Goal: Task Accomplishment & Management: Use online tool/utility

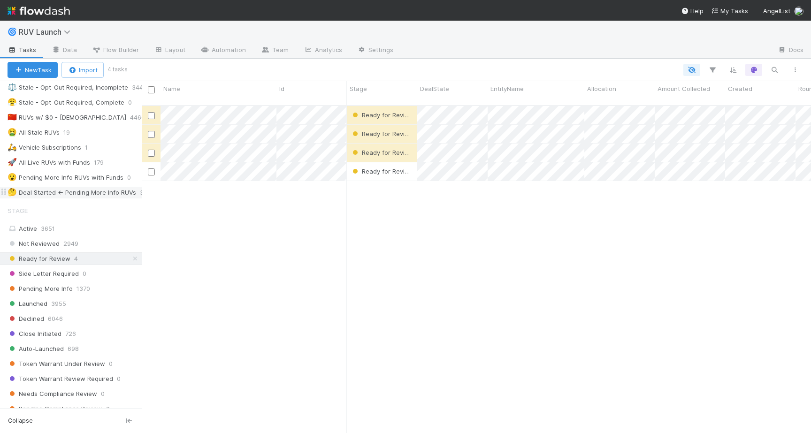
scroll to position [176, 0]
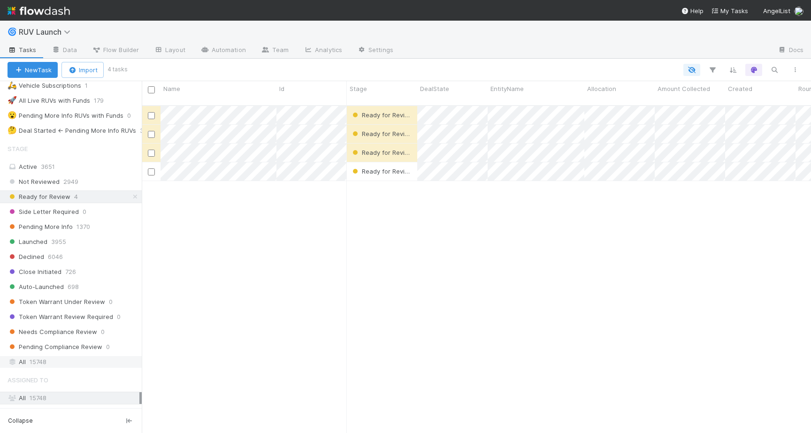
click at [48, 367] on div "All 15748" at bounding box center [74, 362] width 132 height 12
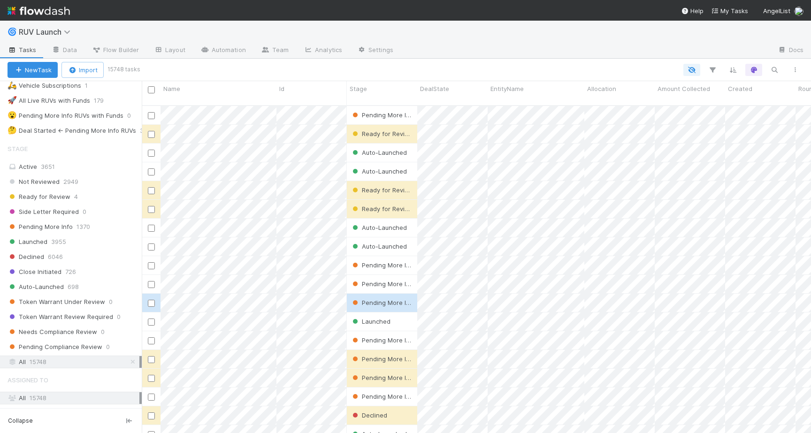
scroll to position [335, 669]
click at [60, 283] on span "Auto-Launched" at bounding box center [36, 287] width 56 height 12
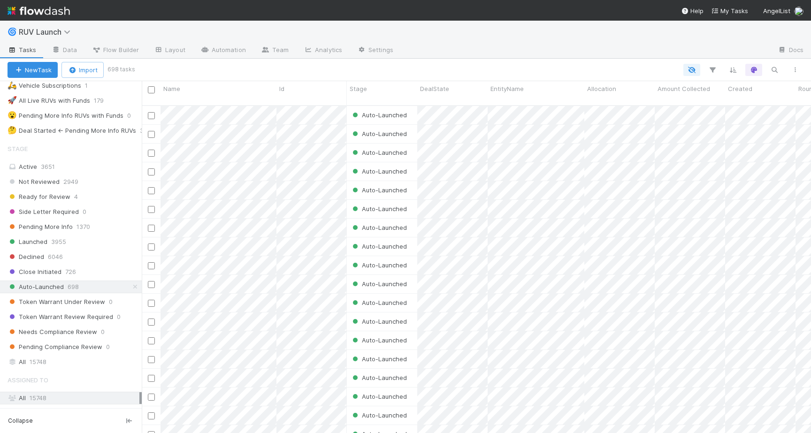
scroll to position [335, 669]
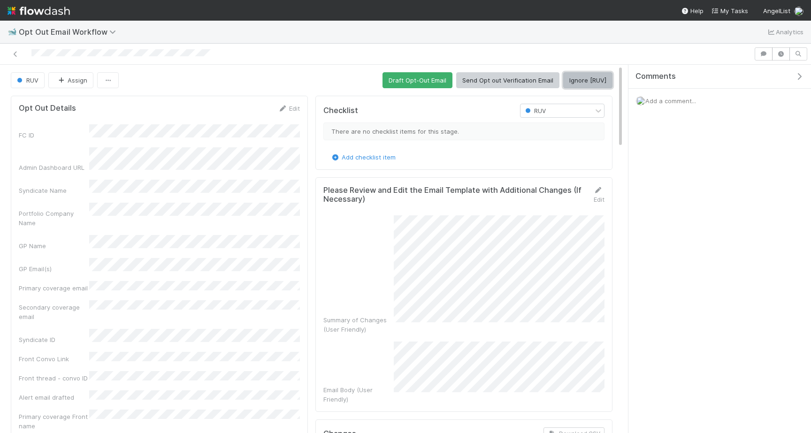
click at [601, 83] on button "Ignore [RUV]" at bounding box center [587, 80] width 49 height 16
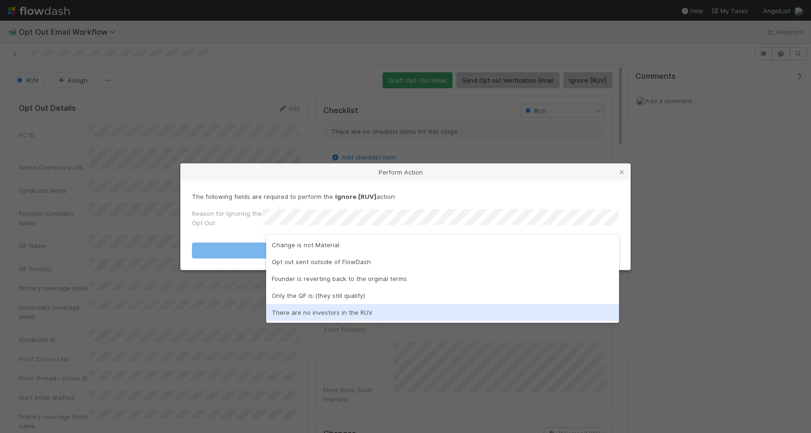
click at [397, 306] on div "There are no investors in the RUV" at bounding box center [442, 312] width 353 height 17
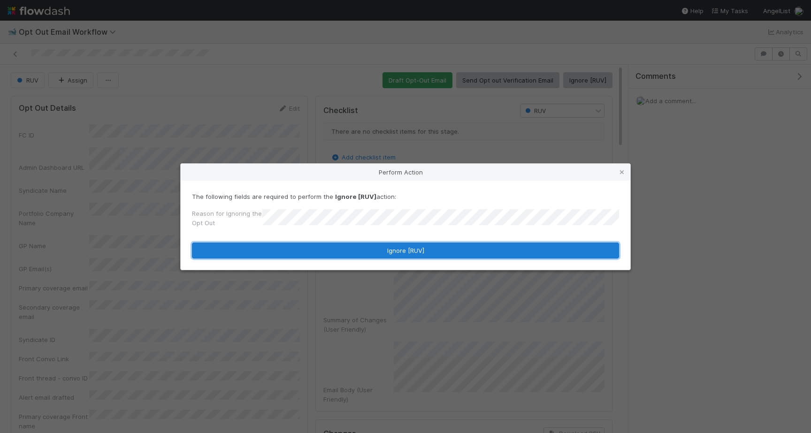
click at [399, 255] on button "Ignore [RUV]" at bounding box center [405, 251] width 427 height 16
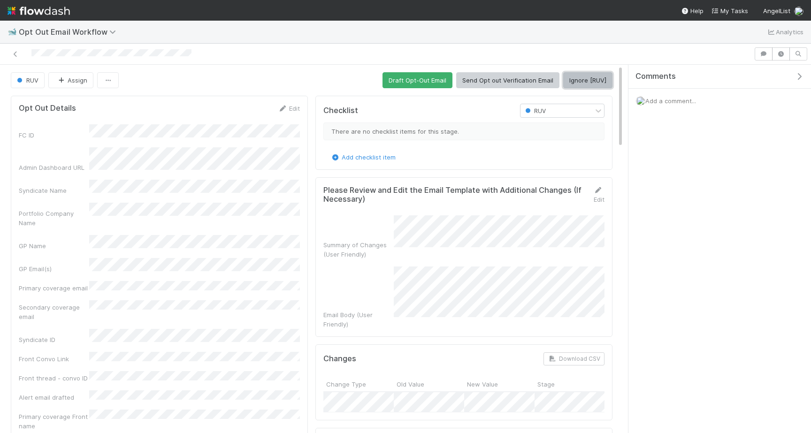
click at [580, 74] on button "Ignore [RUV]" at bounding box center [587, 80] width 49 height 16
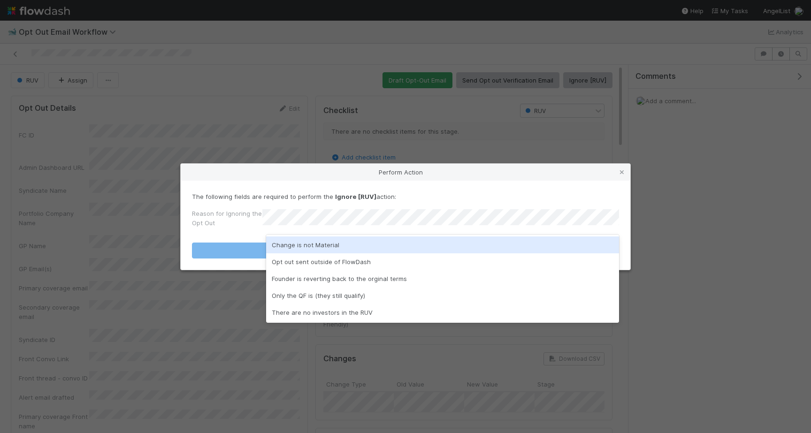
click at [421, 242] on div "Change is not Material" at bounding box center [442, 245] width 353 height 17
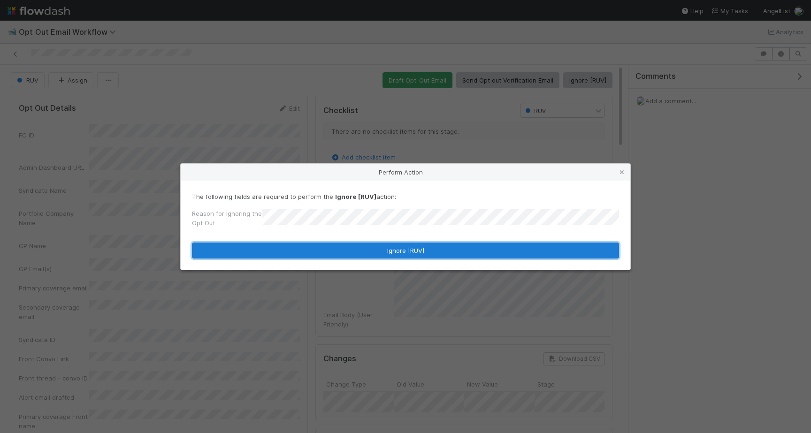
click at [421, 250] on button "Ignore [RUV]" at bounding box center [405, 251] width 427 height 16
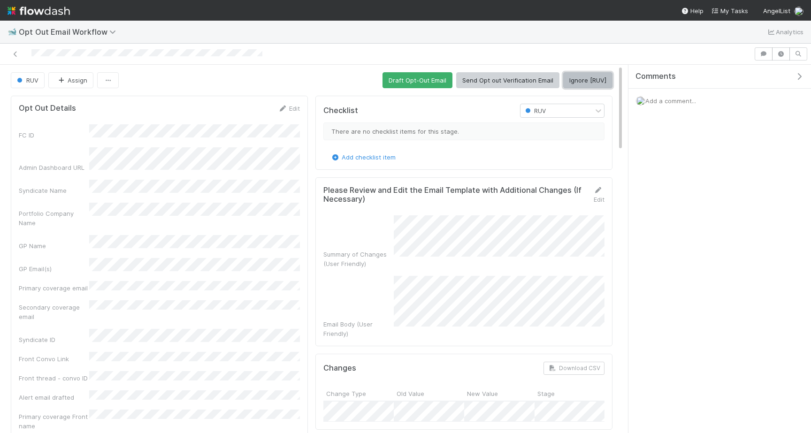
click at [589, 80] on button "Ignore [RUV]" at bounding box center [587, 80] width 49 height 16
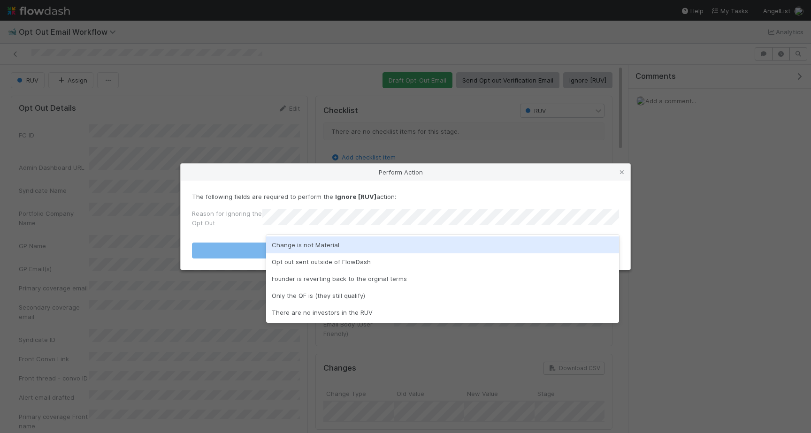
click at [309, 247] on div "Change is not Material" at bounding box center [442, 245] width 353 height 17
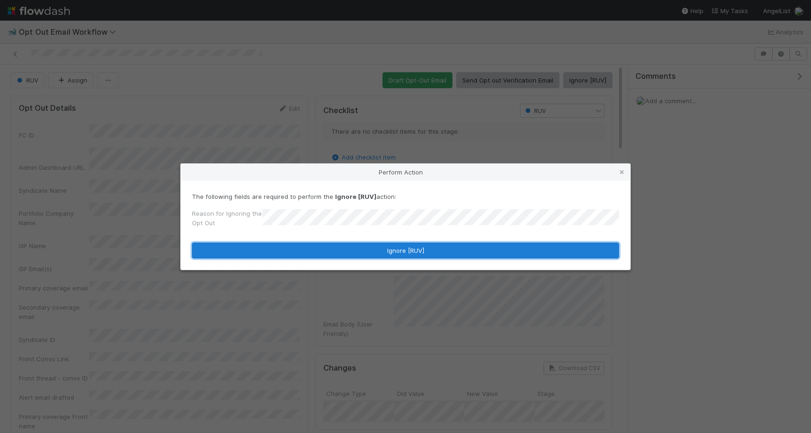
click at [306, 257] on button "Ignore [RUV]" at bounding box center [405, 251] width 427 height 16
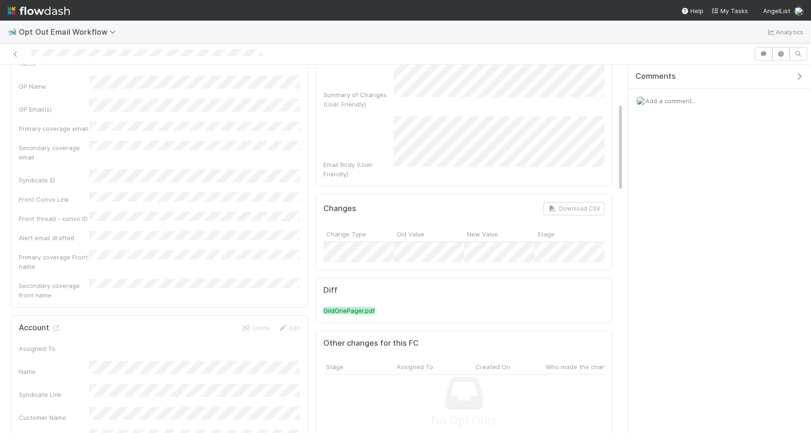
scroll to position [183, 0]
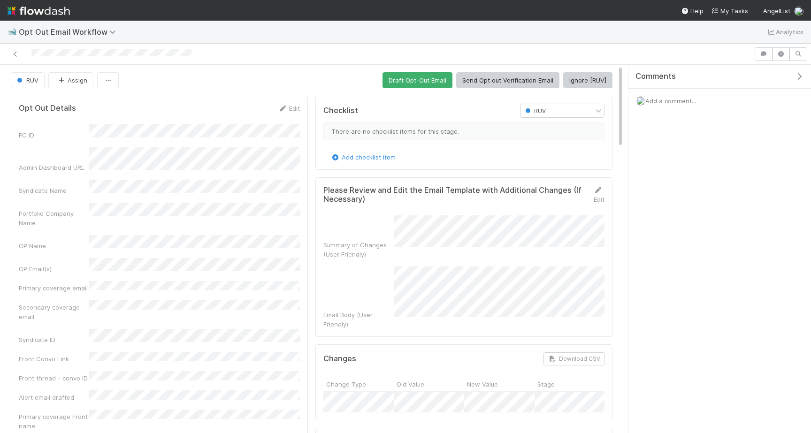
click at [575, 85] on button "Ignore [RUV]" at bounding box center [587, 80] width 49 height 16
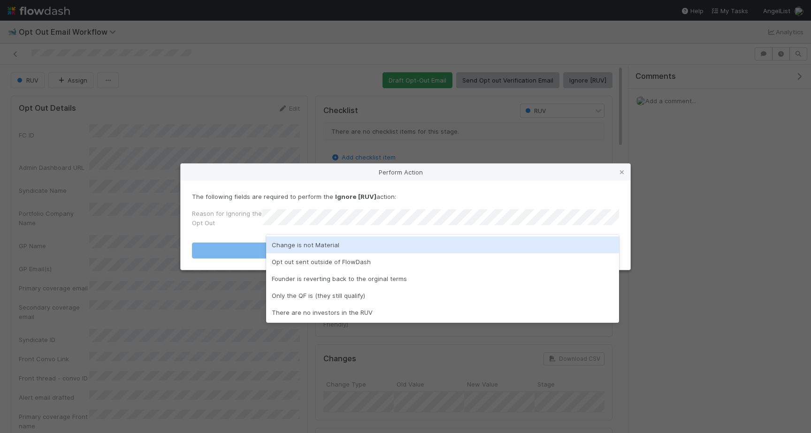
click at [375, 239] on div "Change is not Material" at bounding box center [442, 245] width 353 height 17
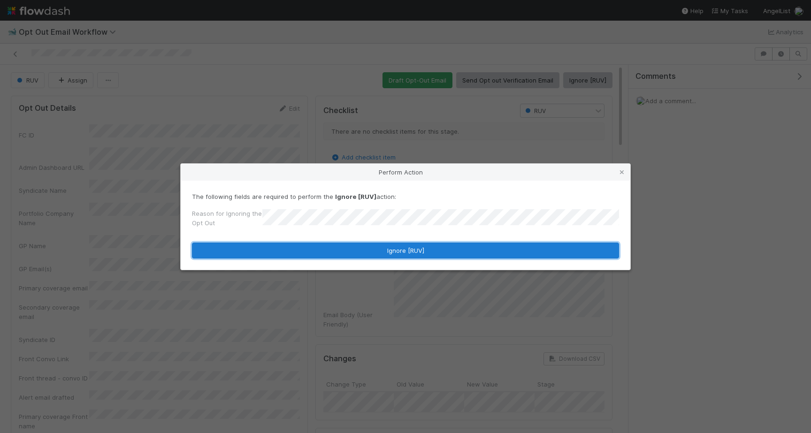
click at [375, 247] on button "Ignore [RUV]" at bounding box center [405, 251] width 427 height 16
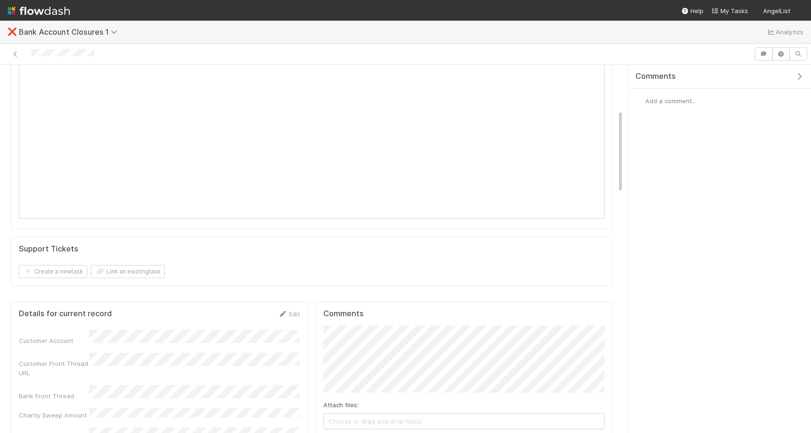
scroll to position [244, 0]
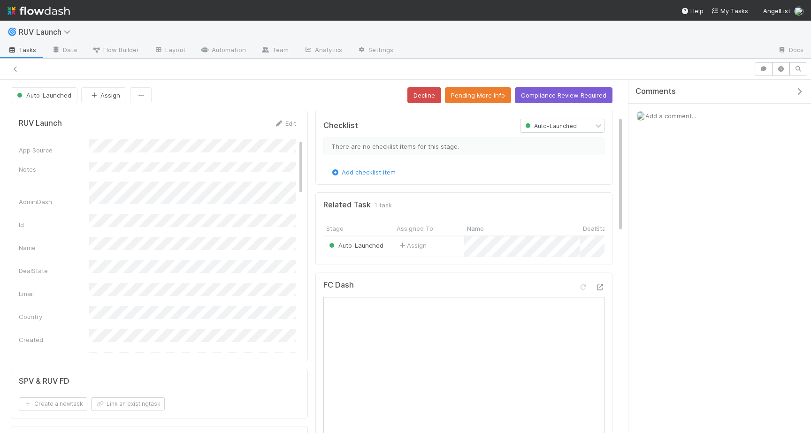
scroll to position [83, 0]
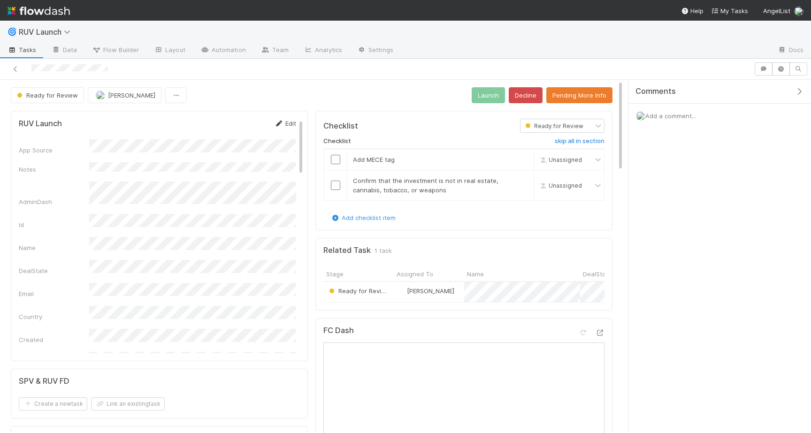
click at [292, 122] on link "Edit" at bounding box center [285, 124] width 22 height 8
click at [252, 131] on button "Save" at bounding box center [246, 127] width 27 height 16
click at [579, 98] on button "Pending More Info" at bounding box center [579, 95] width 66 height 16
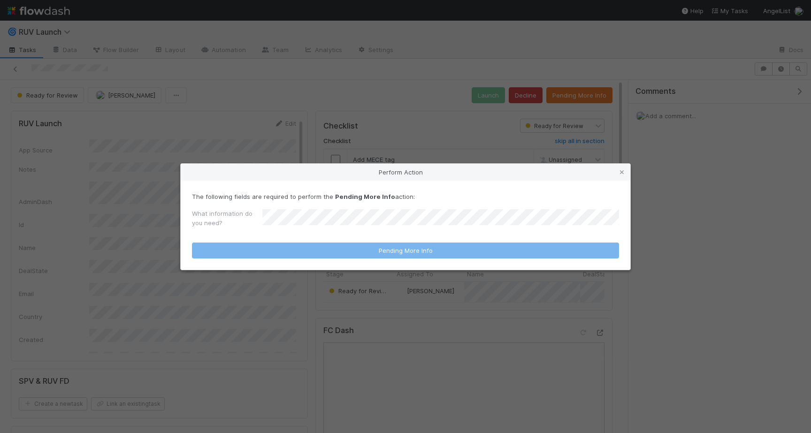
click at [392, 213] on div "What information do you need?" at bounding box center [405, 220] width 427 height 23
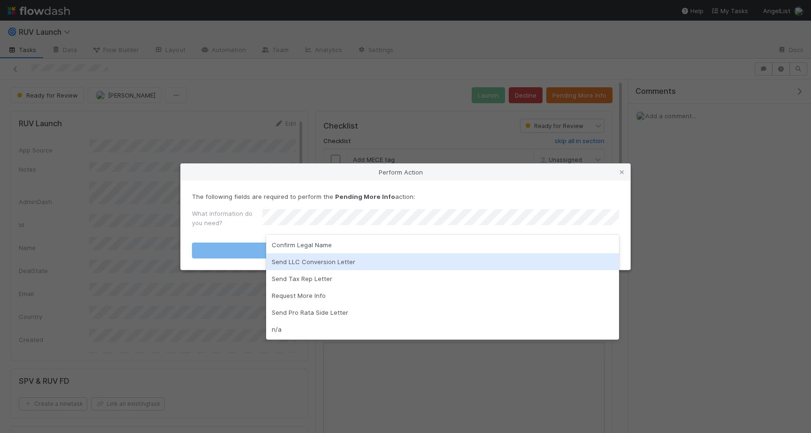
click at [338, 257] on div "Send LLC Conversion Letter" at bounding box center [442, 261] width 353 height 17
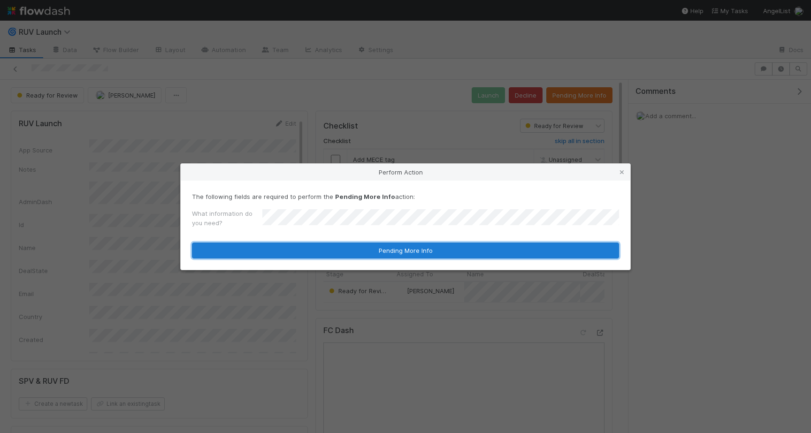
click at [331, 250] on button "Pending More Info" at bounding box center [405, 251] width 427 height 16
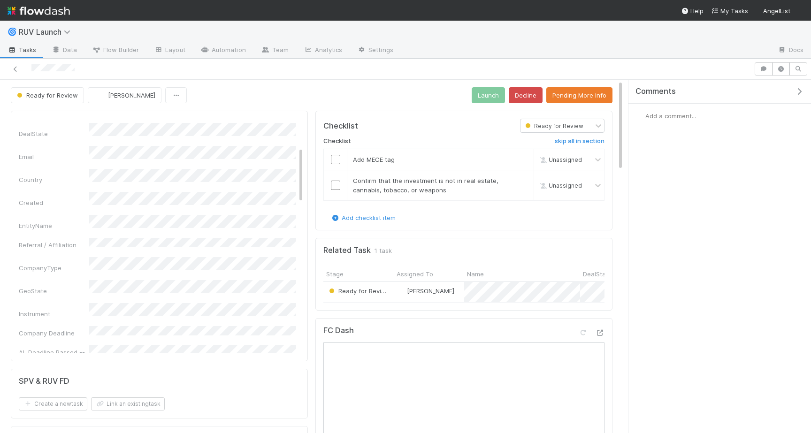
scroll to position [141, 0]
click at [595, 96] on button "Pending More Info" at bounding box center [579, 95] width 66 height 16
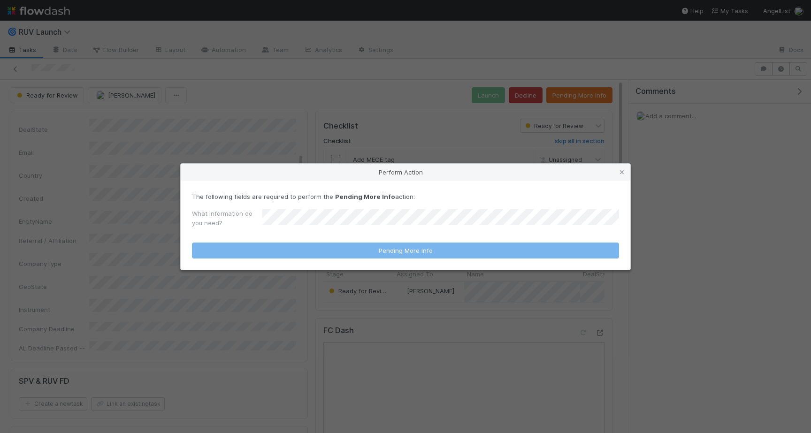
click at [331, 85] on div "Perform Action The following fields are required to perform the Pending More In…" at bounding box center [405, 216] width 811 height 433
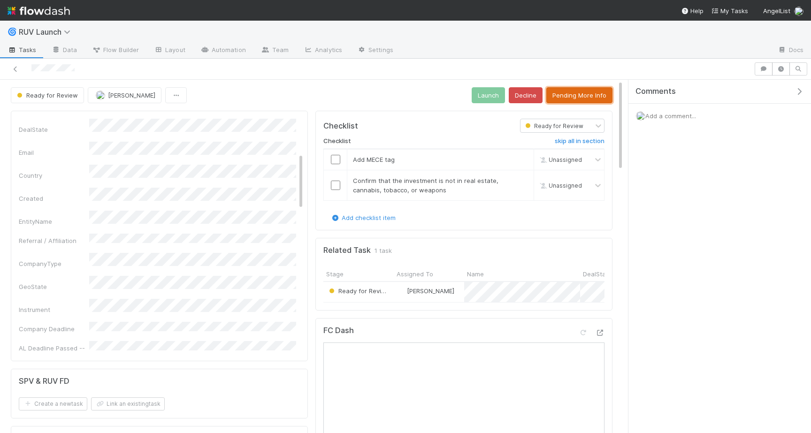
scroll to position [0, 0]
click at [299, 122] on div "RUV Launch Edit" at bounding box center [157, 123] width 291 height 9
click at [287, 122] on link "Edit" at bounding box center [285, 124] width 22 height 8
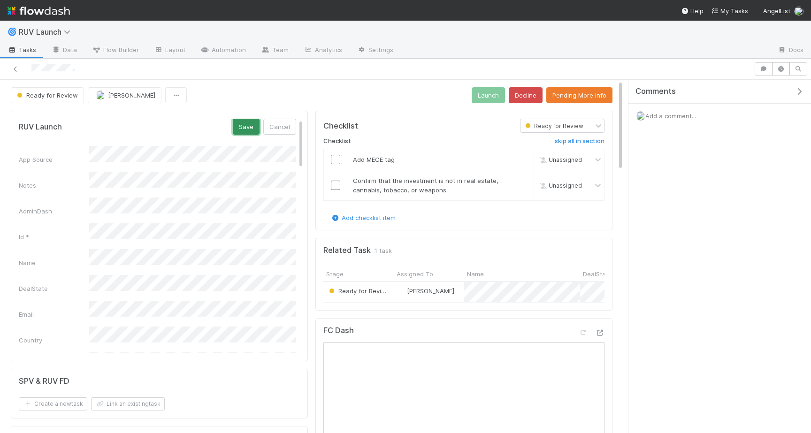
click at [243, 132] on button "Save" at bounding box center [246, 127] width 27 height 16
click at [581, 96] on button "Pending More Info" at bounding box center [579, 95] width 66 height 16
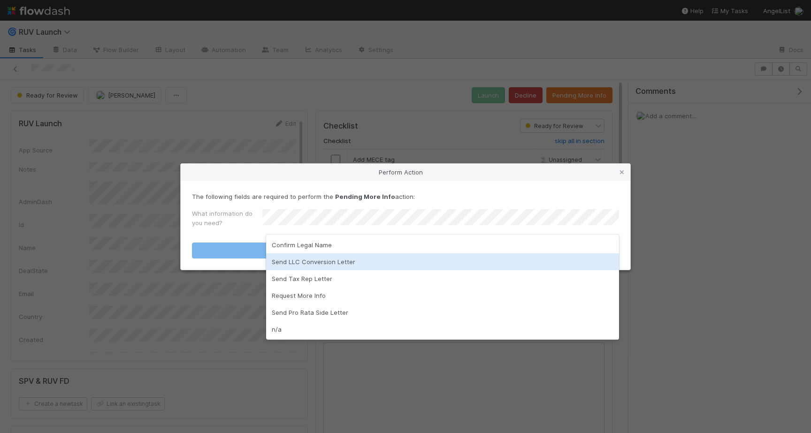
click at [357, 262] on div "Send LLC Conversion Letter" at bounding box center [442, 261] width 353 height 17
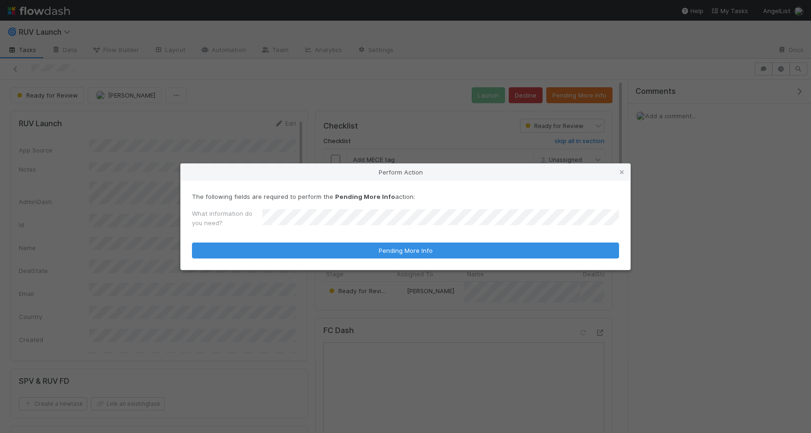
click at [357, 262] on div "The following fields are required to perform the Pending More Info action: What…" at bounding box center [406, 225] width 450 height 89
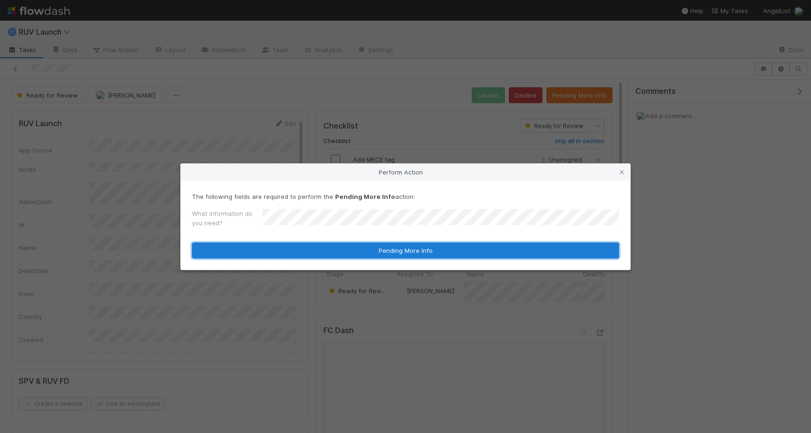
click at [360, 253] on button "Pending More Info" at bounding box center [405, 251] width 427 height 16
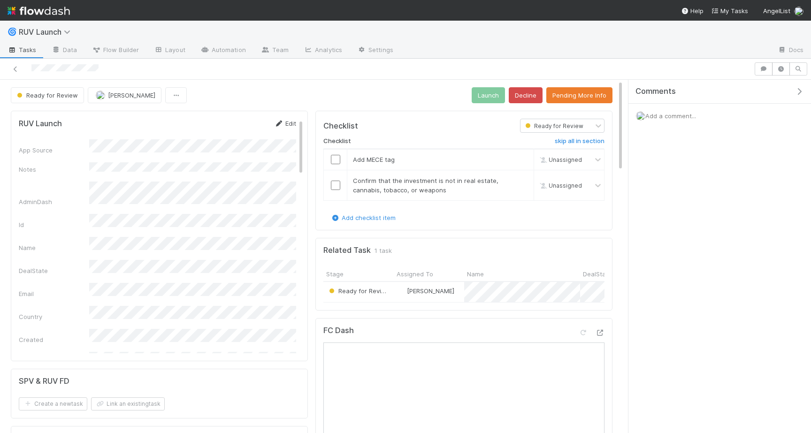
click at [281, 120] on link "Edit" at bounding box center [285, 124] width 22 height 8
click at [250, 131] on button "Save" at bounding box center [246, 127] width 27 height 16
click at [581, 96] on button "Pending More Info" at bounding box center [579, 95] width 66 height 16
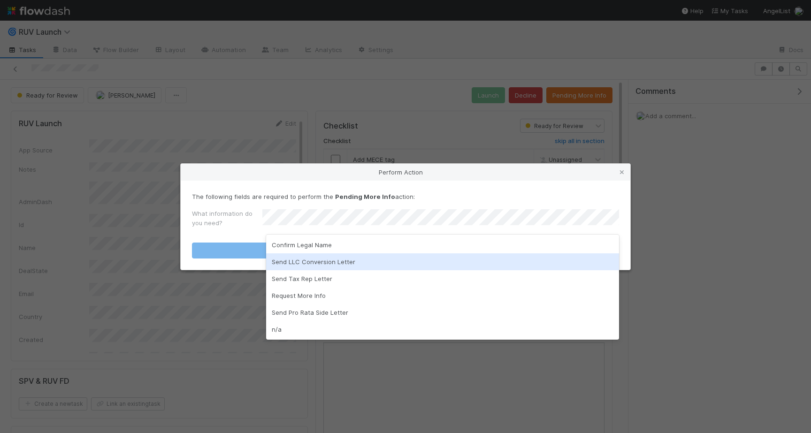
click at [320, 259] on div "Send LLC Conversion Letter" at bounding box center [442, 261] width 353 height 17
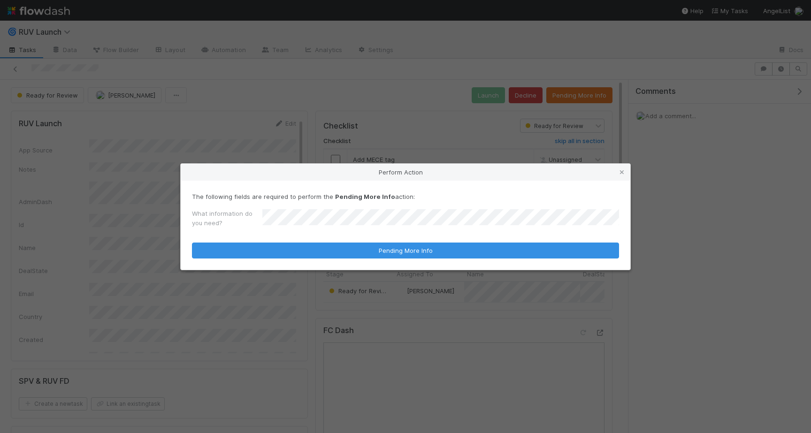
click at [353, 239] on form "The following fields are required to perform the Pending More Info action: What…" at bounding box center [405, 225] width 427 height 67
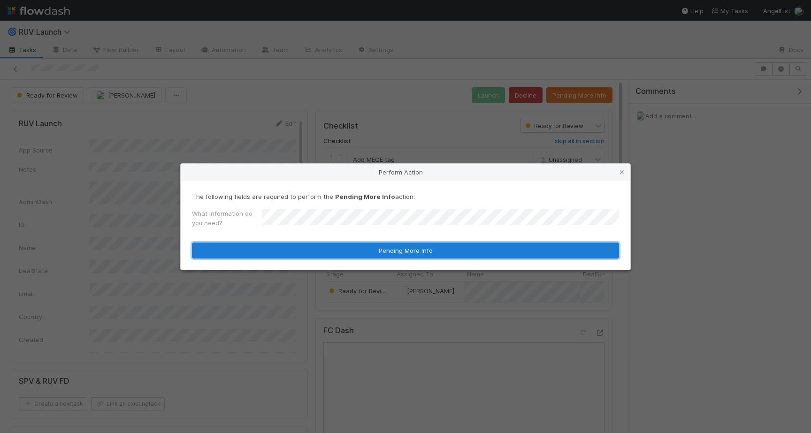
click at [364, 252] on button "Pending More Info" at bounding box center [405, 251] width 427 height 16
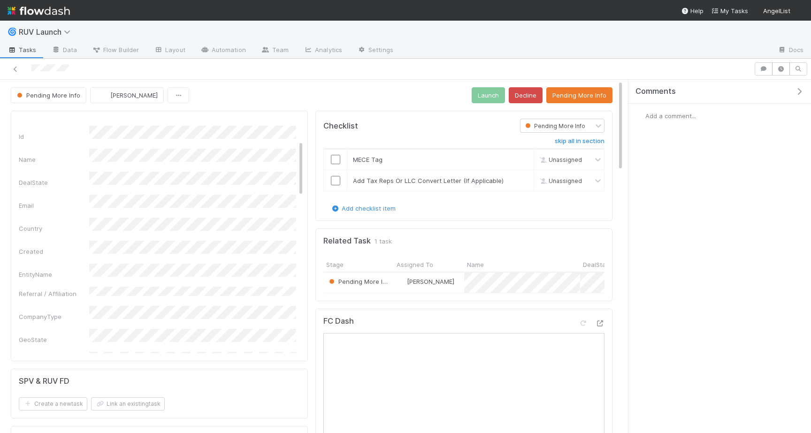
scroll to position [101, 0]
click at [579, 102] on button "Pending More Info" at bounding box center [579, 95] width 66 height 16
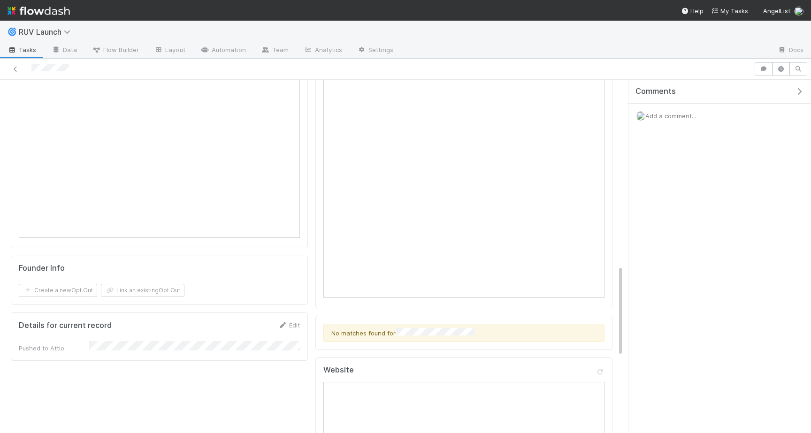
scroll to position [1011, 0]
